Goal: Information Seeking & Learning: Understand process/instructions

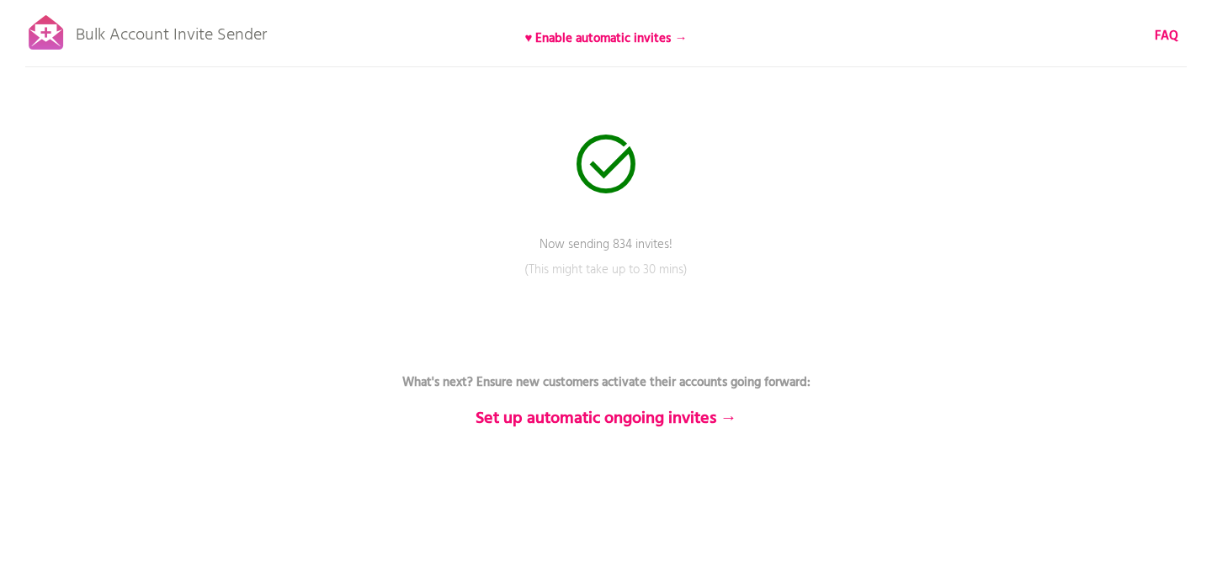
scroll to position [8, 0]
click at [1168, 36] on b "FAQ" at bounding box center [1166, 36] width 24 height 20
